Goal: Task Accomplishment & Management: Manage account settings

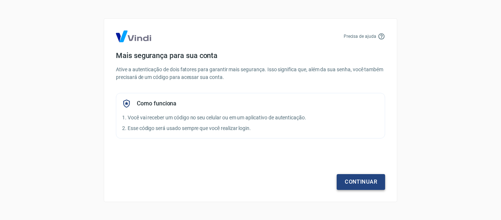
click at [369, 182] on link "Continuar" at bounding box center [361, 181] width 48 height 15
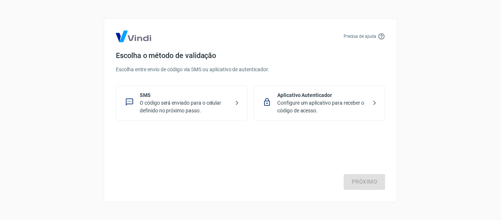
click at [222, 103] on p "O código será enviado para o celular definido no próximo passo." at bounding box center [185, 106] width 90 height 15
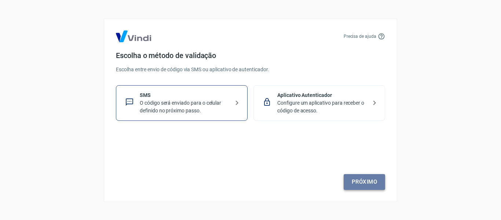
click at [365, 176] on link "Próximo" at bounding box center [364, 181] width 41 height 15
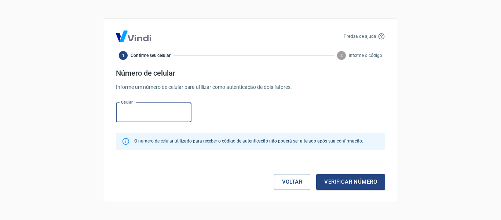
click at [163, 117] on input "Celular" at bounding box center [154, 112] width 76 height 19
type input "(22) 98101-3898"
click at [211, 113] on div "Celular (22) 98101-3898 Celular" at bounding box center [250, 112] width 269 height 24
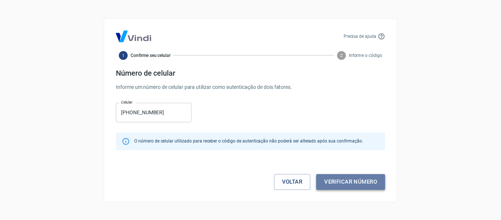
click at [355, 182] on button "Verificar número" at bounding box center [350, 181] width 69 height 15
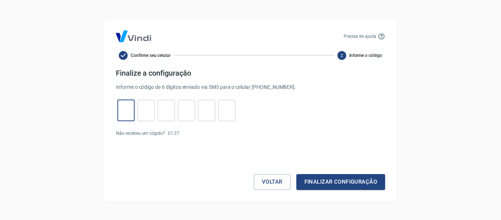
click at [131, 112] on input "tel" at bounding box center [125, 110] width 17 height 16
type input "4"
type input "3"
type input "0"
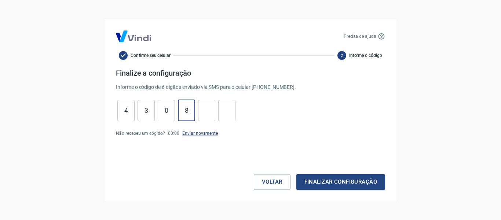
type input "8"
type input "2"
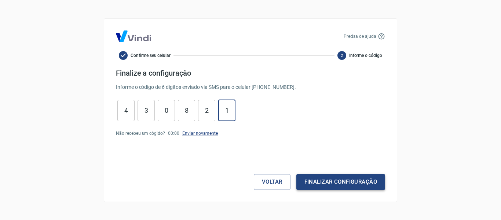
type input "1"
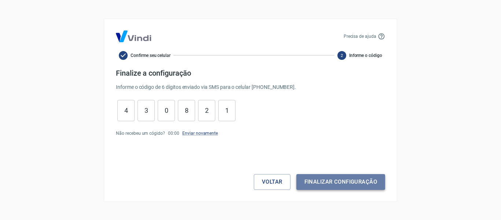
click at [340, 184] on button "Finalizar configuração" at bounding box center [340, 181] width 89 height 15
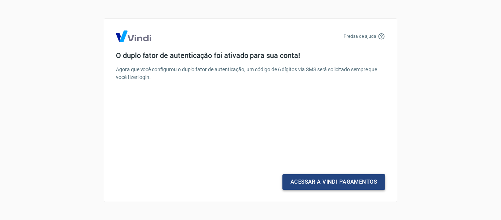
click at [352, 183] on link "Acessar a Vindi Pagamentos" at bounding box center [333, 181] width 103 height 15
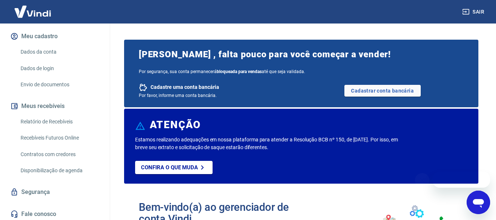
scroll to position [88, 0]
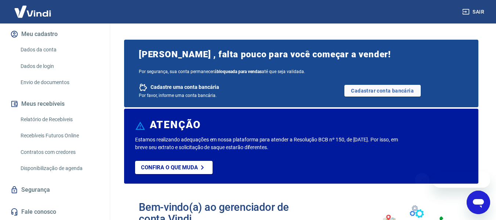
click at [43, 50] on link "Dados da conta" at bounding box center [59, 49] width 83 height 15
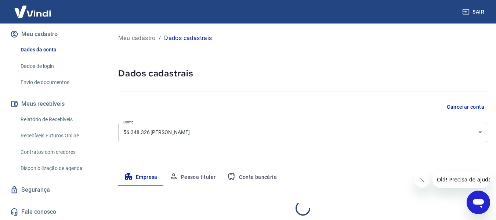
select select "RJ"
select select "business"
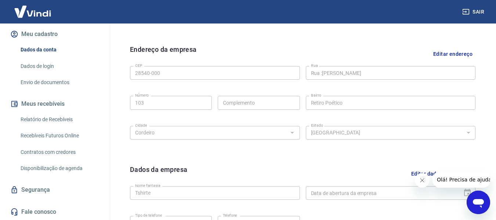
scroll to position [126, 0]
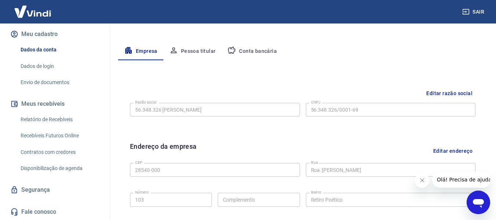
click at [200, 56] on button "Pessoa titular" at bounding box center [192, 52] width 58 height 18
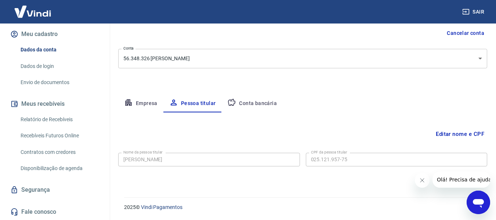
click at [236, 102] on icon "button" at bounding box center [231, 102] width 9 height 9
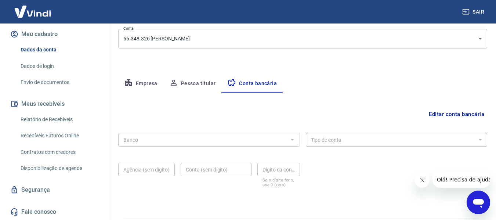
scroll to position [114, 0]
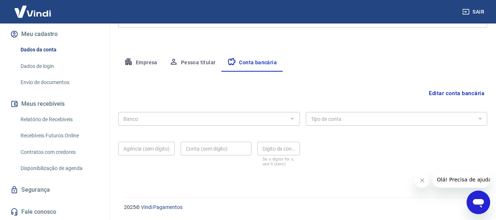
click at [139, 62] on button "Empresa" at bounding box center [140, 63] width 45 height 18
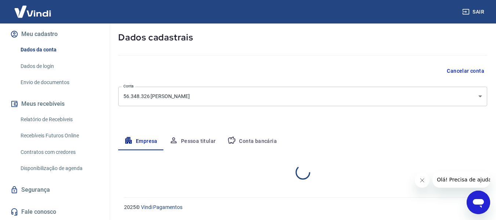
select select "RJ"
select select "business"
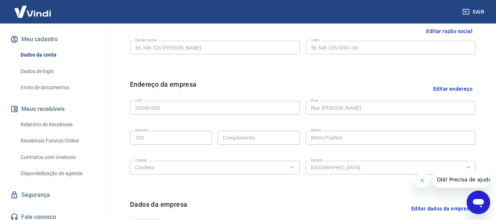
scroll to position [88, 0]
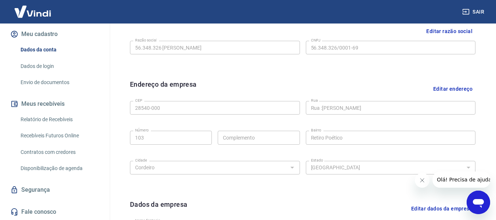
click at [48, 188] on link "Segurança" at bounding box center [55, 190] width 92 height 16
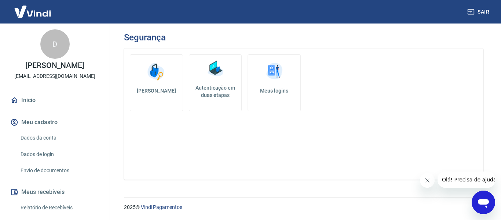
click at [55, 135] on link "Dados da conta" at bounding box center [59, 137] width 83 height 15
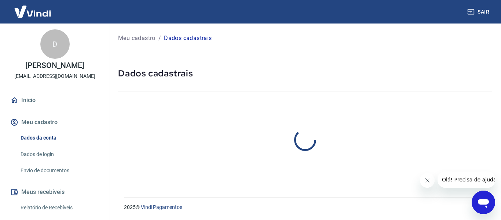
select select "RJ"
select select "business"
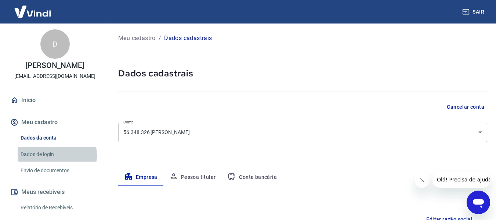
click at [54, 155] on link "Dados de login" at bounding box center [59, 154] width 83 height 15
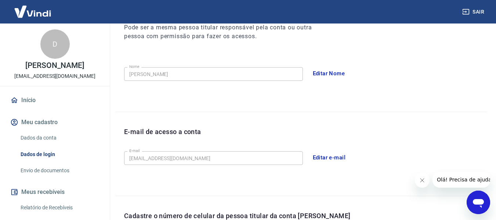
scroll to position [250, 0]
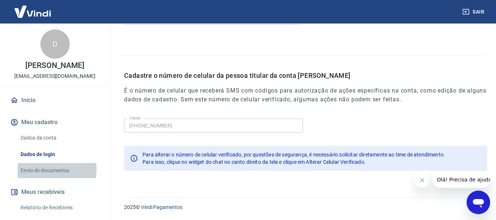
click at [49, 169] on link "Envio de documentos" at bounding box center [59, 170] width 83 height 15
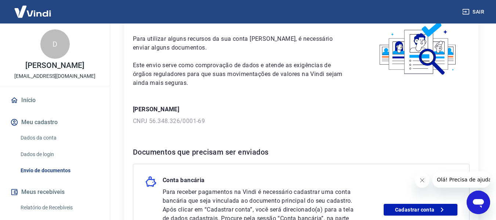
scroll to position [37, 0]
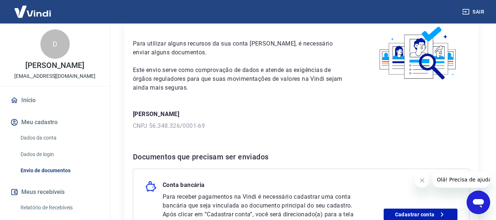
click at [48, 99] on link "Início" at bounding box center [55, 100] width 92 height 16
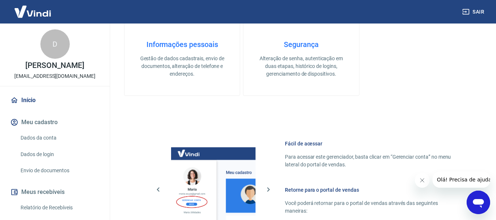
scroll to position [367, 0]
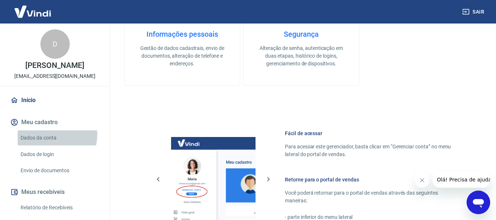
click at [53, 135] on link "Dados da conta" at bounding box center [59, 137] width 83 height 15
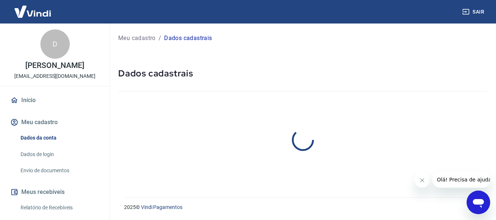
select select "RJ"
select select "business"
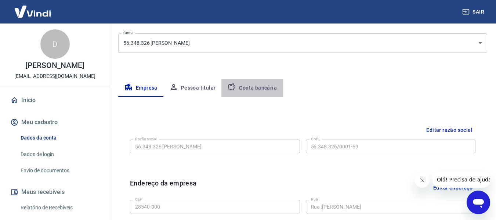
click at [254, 84] on button "Conta bancária" at bounding box center [251, 88] width 61 height 18
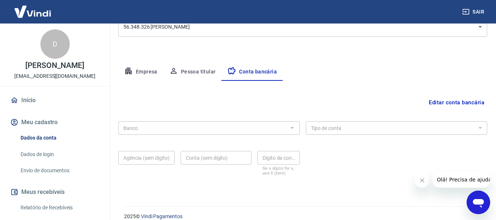
scroll to position [114, 0]
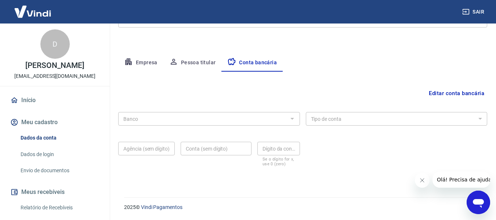
click at [295, 118] on div at bounding box center [292, 118] width 10 height 10
click at [292, 118] on div at bounding box center [292, 118] width 10 height 10
click at [446, 90] on button "Editar conta bancária" at bounding box center [455, 93] width 61 height 14
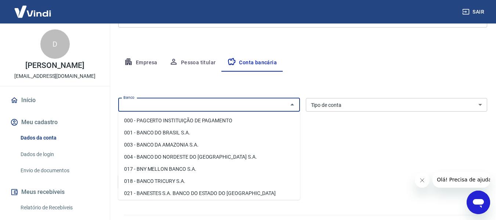
click at [230, 108] on input "Banco" at bounding box center [202, 104] width 165 height 9
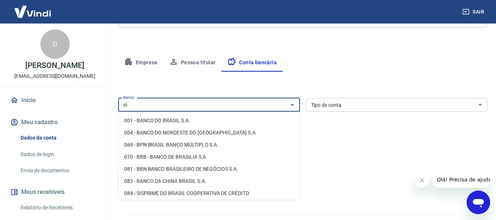
type input "s"
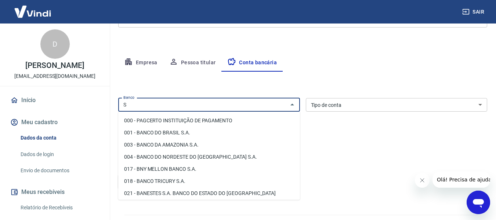
type input "S"
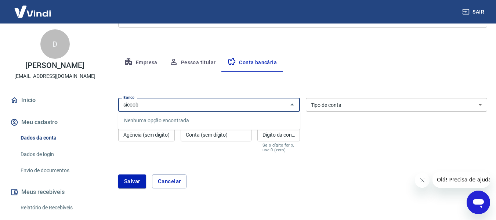
type input "sicoob"
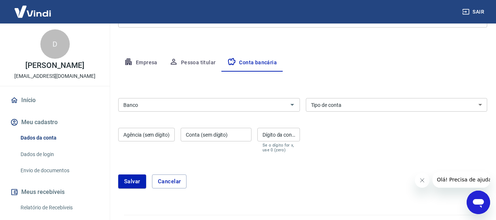
click at [284, 82] on div "Editar conta bancária Banco Banco Tipo de conta Conta Corrente Conta Poupança T…" at bounding box center [302, 134] width 369 height 125
click at [216, 101] on input "Banco" at bounding box center [202, 104] width 165 height 9
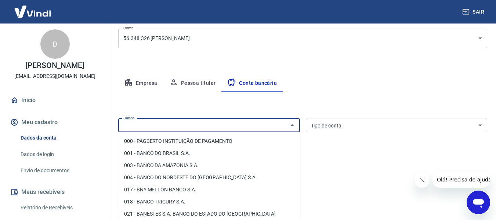
scroll to position [110, 0]
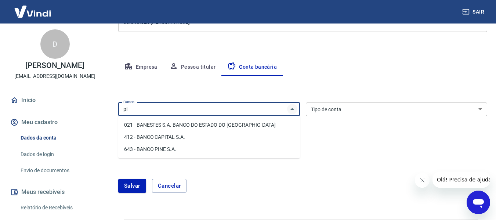
type input "p"
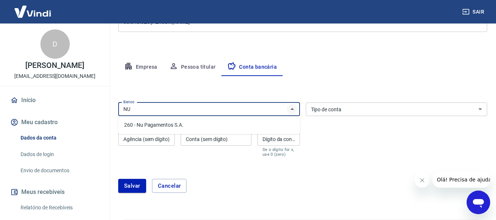
type input "N"
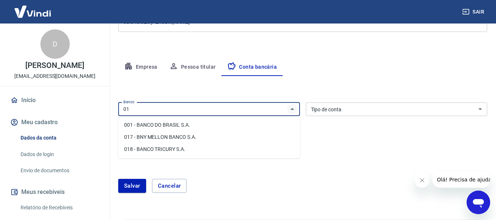
type input "0"
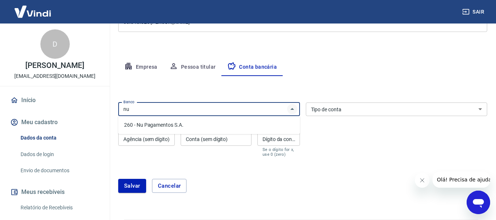
type input "n"
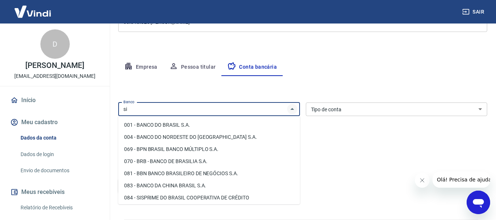
type input "s"
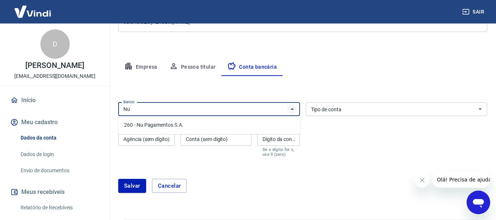
type input "N"
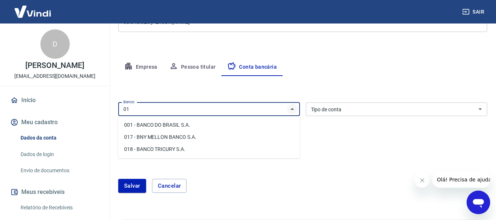
type input "0"
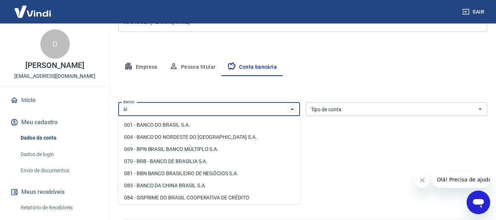
type input "s"
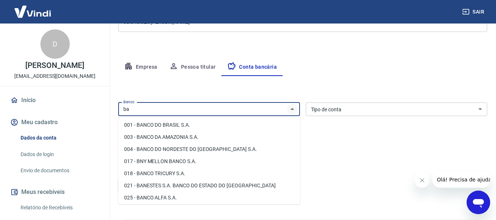
type input "b"
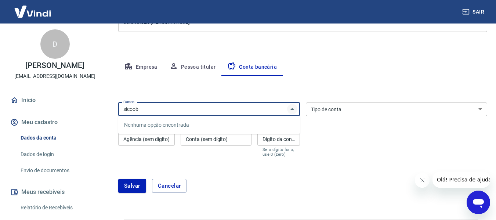
type input "sicoob"
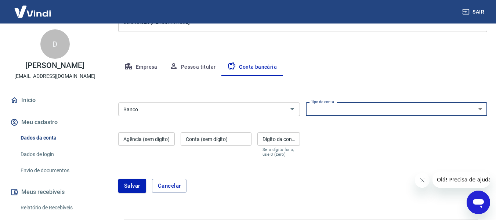
click at [316, 106] on select "Conta Corrente Conta Poupança" at bounding box center [397, 109] width 182 height 14
click at [345, 84] on div "Editar conta bancária Banco Banco Tipo de conta Conta Corrente Conta Poupança T…" at bounding box center [302, 138] width 369 height 125
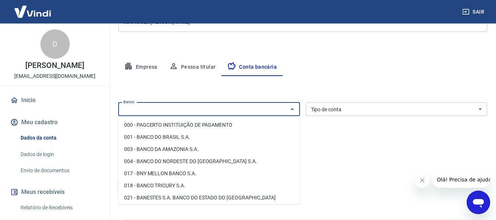
click at [195, 105] on input "Banco" at bounding box center [202, 109] width 165 height 9
click at [280, 85] on div "Editar conta bancária Banco Banco Tipo de conta Conta Corrente Conta Poupança T…" at bounding box center [302, 138] width 369 height 125
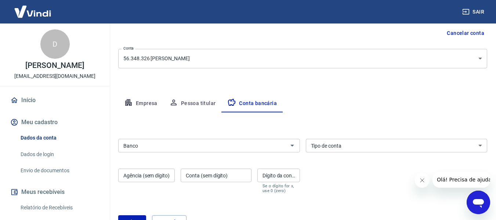
scroll to position [0, 0]
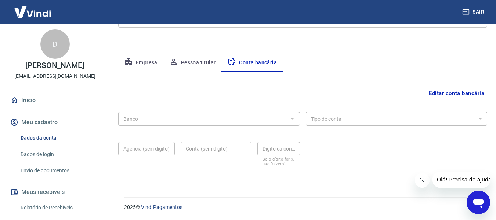
click at [449, 94] on button "Editar conta bancária" at bounding box center [455, 93] width 61 height 14
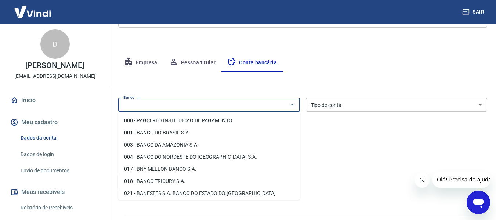
click at [153, 106] on input "Banco" at bounding box center [202, 104] width 165 height 9
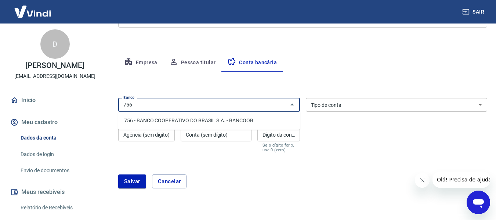
type input "756"
click at [189, 118] on li "756 - BANCO COOPERATIVO DO BRASIL S.A. - BANCOOB" at bounding box center [209, 120] width 182 height 12
type input "756 - BANCO COOPERATIVO DO BRASIL S.A. - BANCOOB"
click at [334, 123] on div "Banco 756 - BANCO COOPERATIVO DO BRASIL S.A. - BANCOOB Banco Tipo de conta Cont…" at bounding box center [302, 124] width 369 height 59
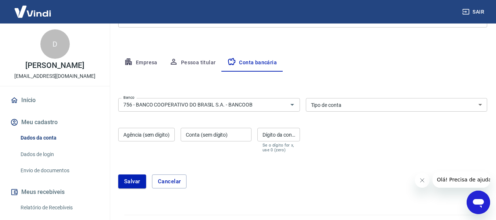
click at [354, 51] on div "Meu cadastro / Dados cadastrais Dados cadastrais Cancelar conta Conta 56.348.32…" at bounding box center [302, 57] width 386 height 297
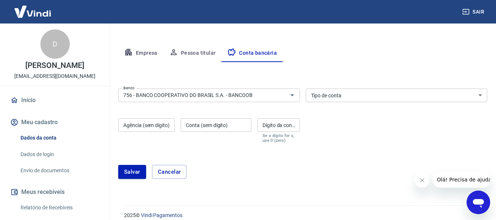
scroll to position [132, 0]
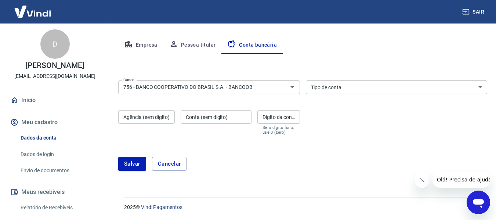
click at [329, 85] on div "Tipo de conta Conta Corrente Conta Poupança Tipo de conta" at bounding box center [397, 87] width 182 height 14
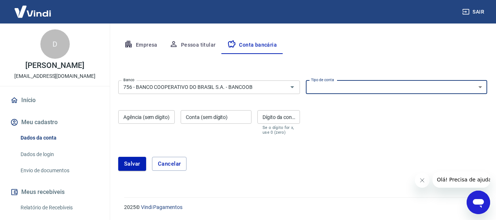
select select "1"
click at [306, 80] on select "Conta Corrente Conta Poupança" at bounding box center [397, 87] width 182 height 14
click at [162, 132] on div "Agência (sem dígito) Agência (sem dígito)" at bounding box center [146, 122] width 56 height 25
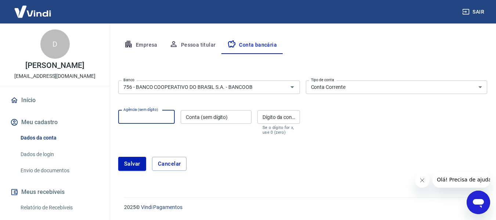
click at [156, 115] on input "Agência (sem dígito)" at bounding box center [146, 117] width 56 height 14
type input "3001"
click at [184, 117] on input "Conta (sem dígito)" at bounding box center [215, 117] width 71 height 14
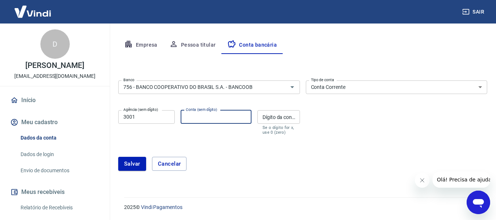
click at [217, 116] on input "Conta (sem dígito)" at bounding box center [215, 117] width 71 height 14
type input "126850"
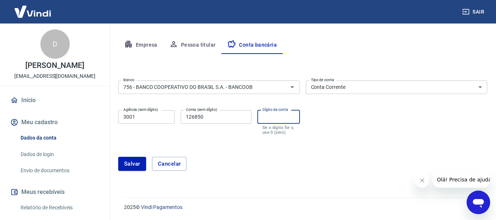
click at [267, 118] on input "Dígito da conta" at bounding box center [278, 117] width 43 height 14
type input "3"
click at [330, 120] on div "Banco 756 - BANCO COOPERATIVO DO BRASIL S.A. - BANCOOB Banco Tipo de conta Cont…" at bounding box center [302, 106] width 369 height 59
click at [135, 165] on button "Salvar" at bounding box center [132, 164] width 28 height 14
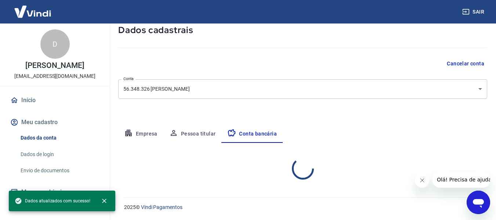
select select "1"
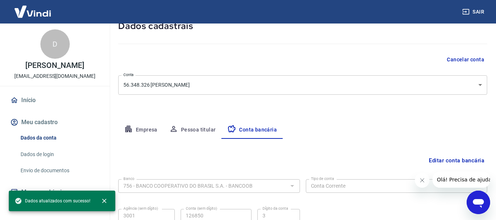
scroll to position [114, 0]
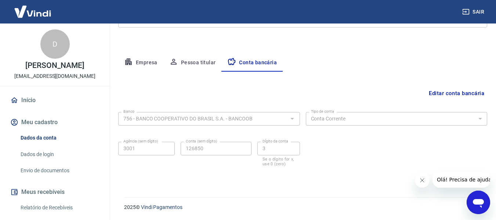
click at [45, 13] on img at bounding box center [33, 11] width 48 height 22
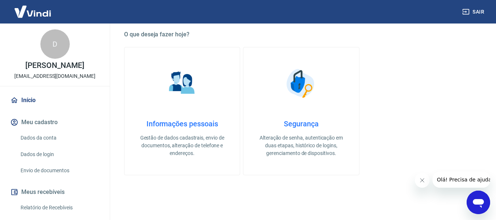
scroll to position [201, 0]
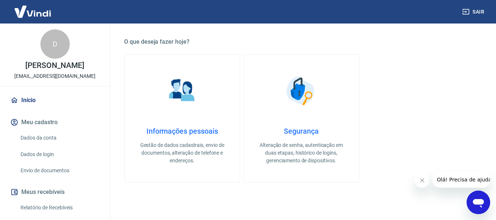
click at [37, 99] on link "Início" at bounding box center [55, 100] width 92 height 16
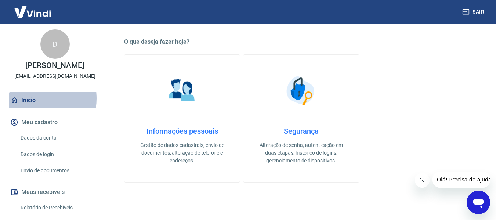
click at [26, 98] on link "Início" at bounding box center [55, 100] width 92 height 16
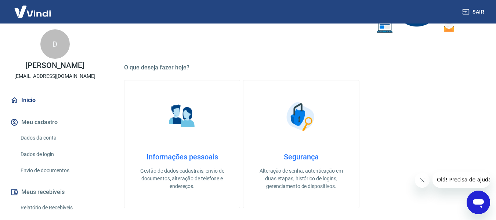
scroll to position [128, 0]
